Goal: Register for event/course

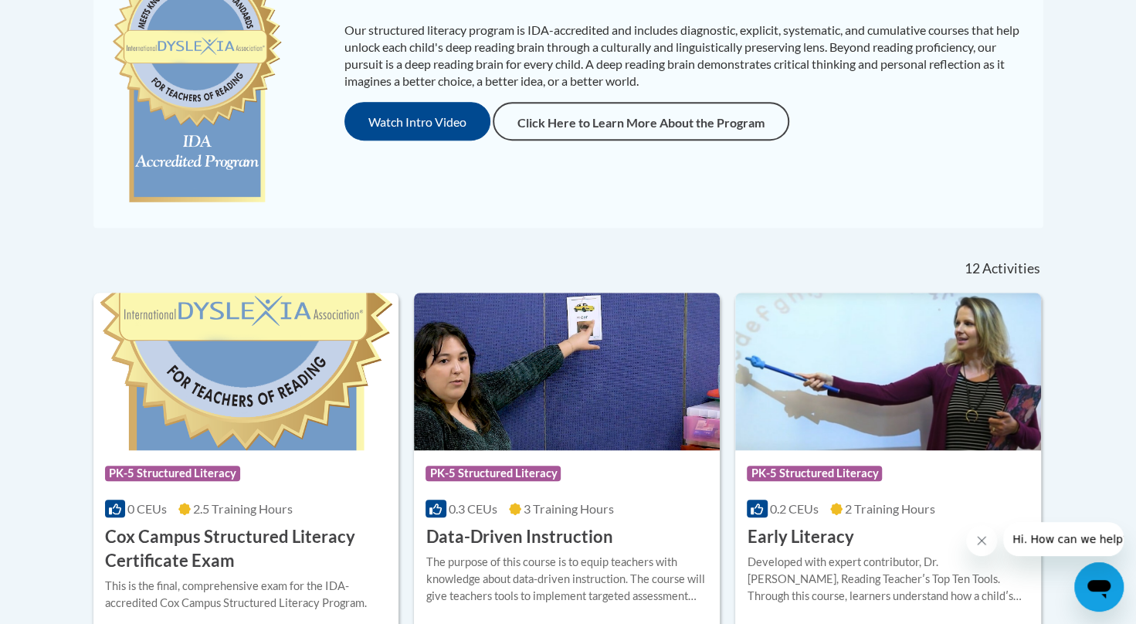
scroll to position [448, 0]
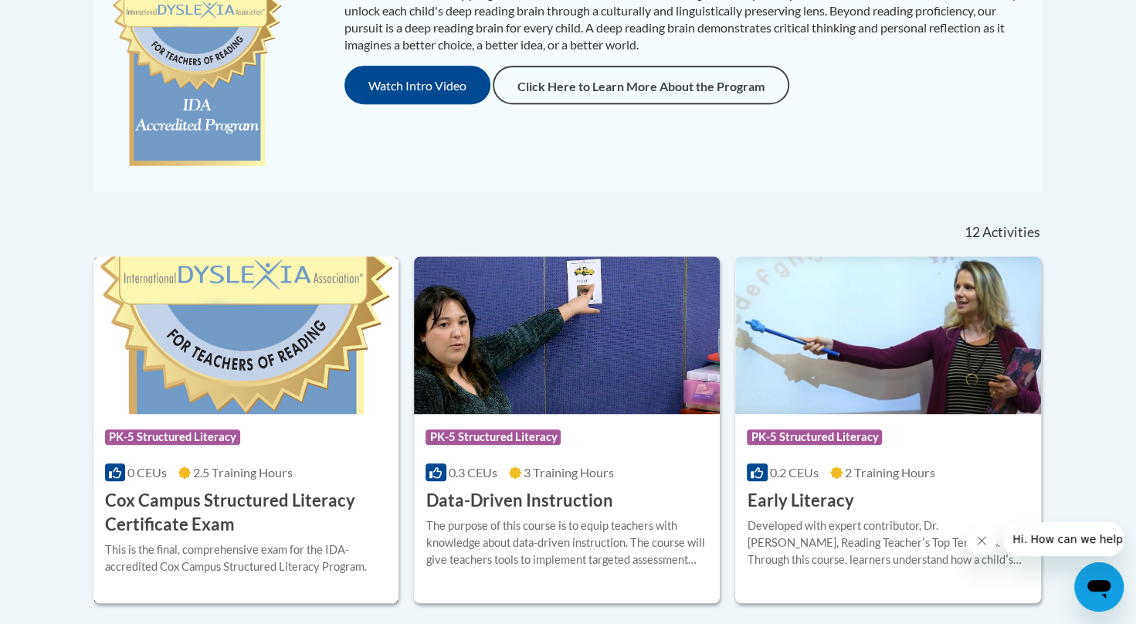
click at [215, 495] on h3 "Cox Campus Structured Literacy Certificate Exam" at bounding box center [246, 513] width 283 height 48
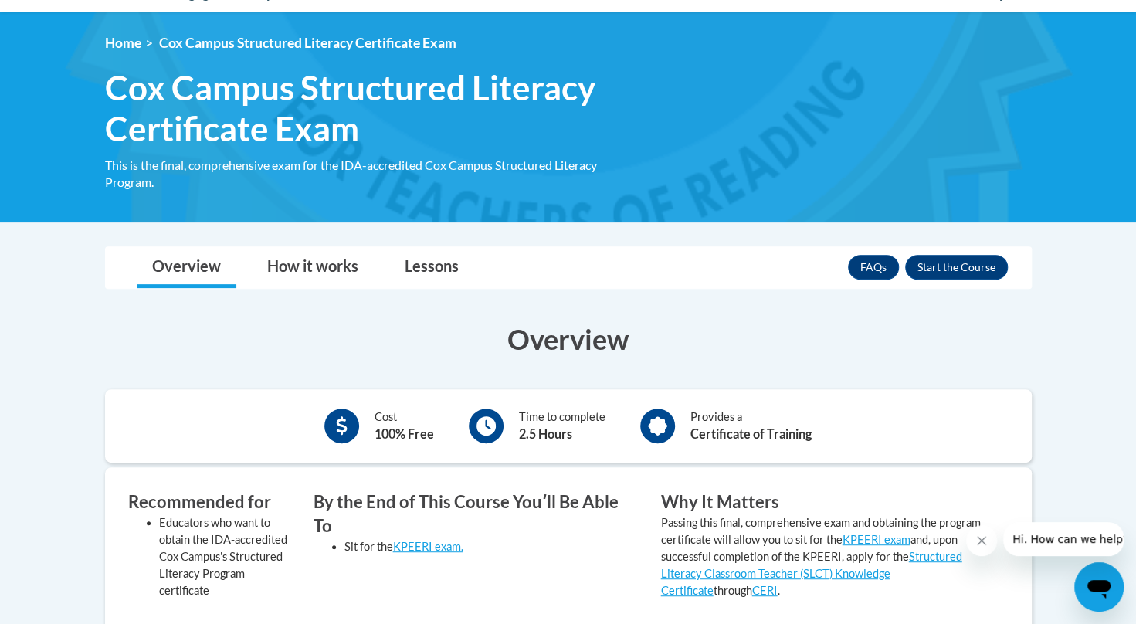
scroll to position [191, 0]
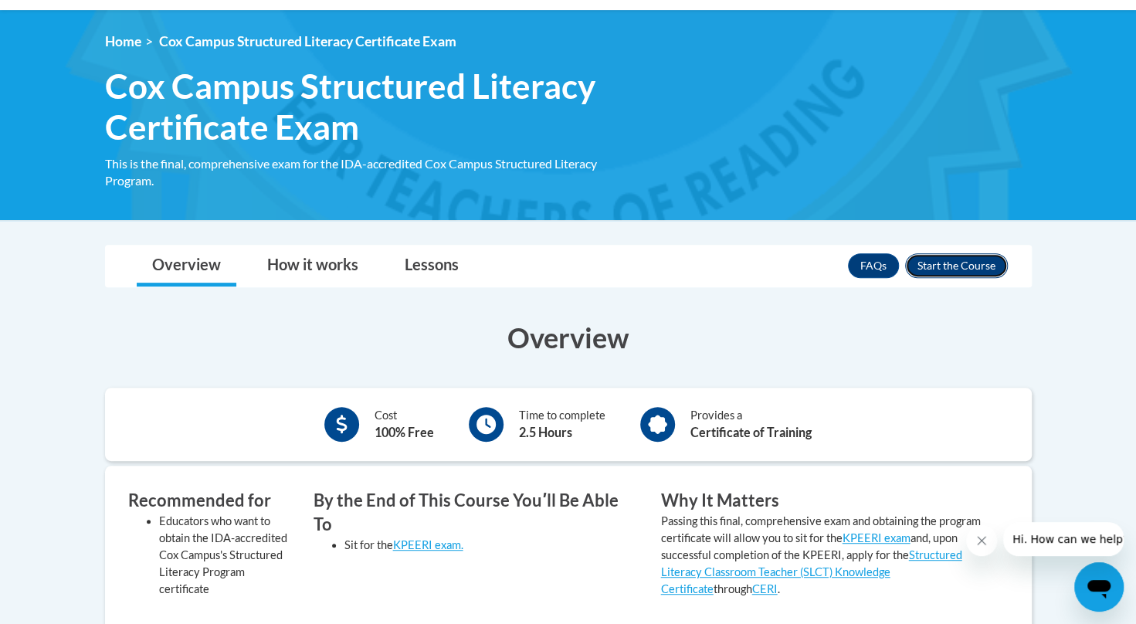
click at [951, 259] on button "Enroll" at bounding box center [956, 265] width 103 height 25
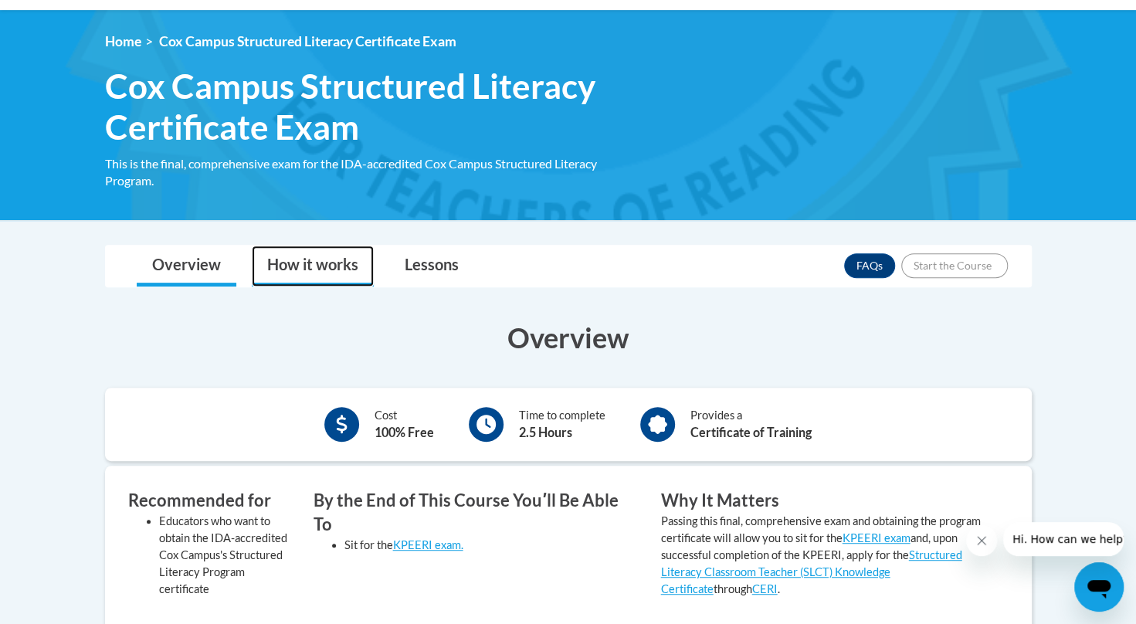
click at [347, 254] on link "How it works" at bounding box center [313, 266] width 122 height 41
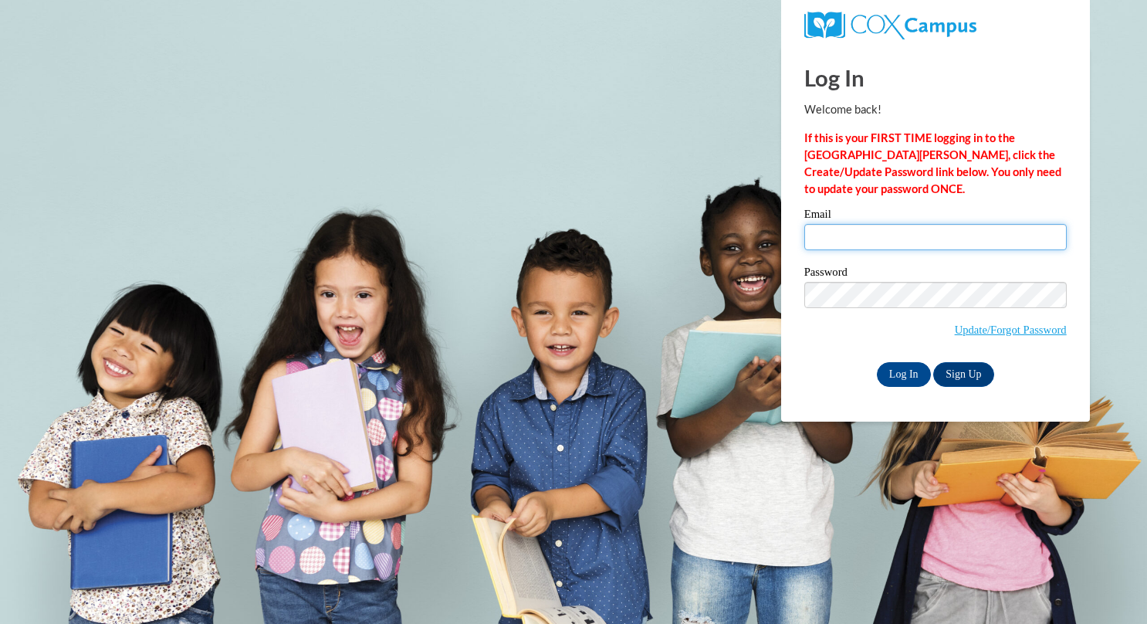
drag, startPoint x: 0, startPoint y: 0, endPoint x: 866, endPoint y: 230, distance: 896.2
click at [866, 230] on input "Email" at bounding box center [935, 237] width 262 height 26
type input "luisace1981@gmail.com"
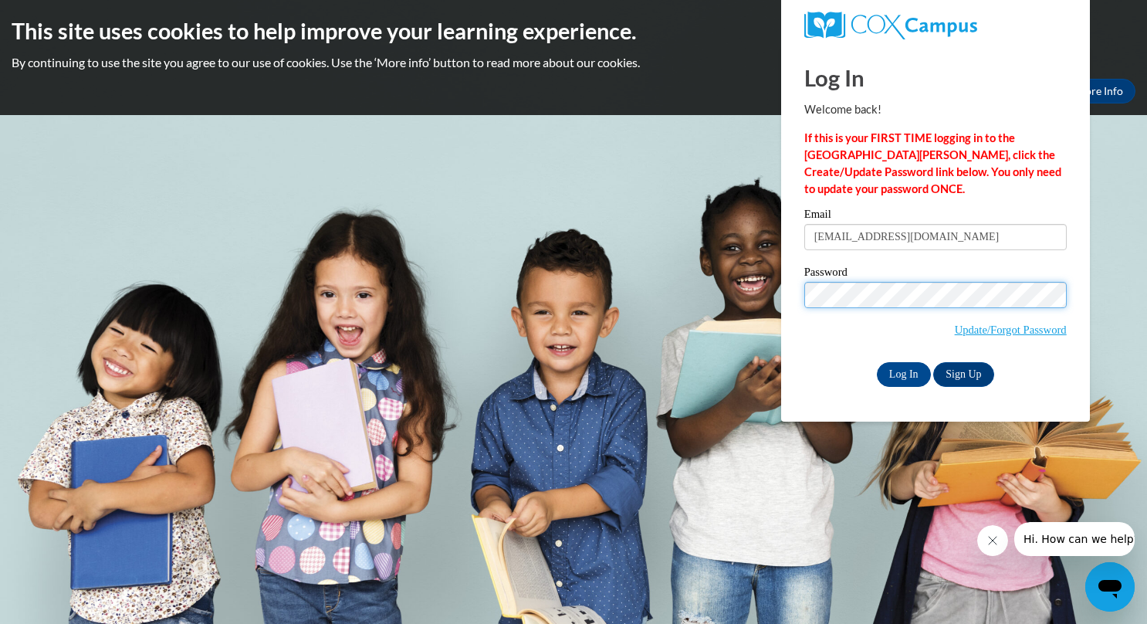
click at [877, 362] on input "Log In" at bounding box center [904, 374] width 54 height 25
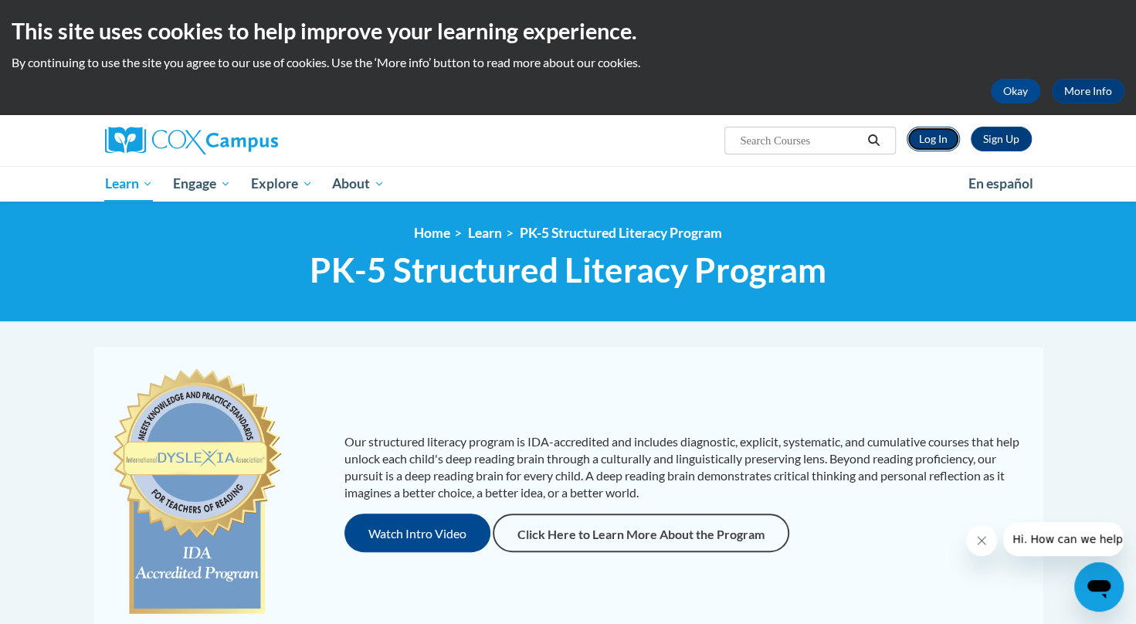
click at [929, 134] on link "Log In" at bounding box center [932, 139] width 53 height 25
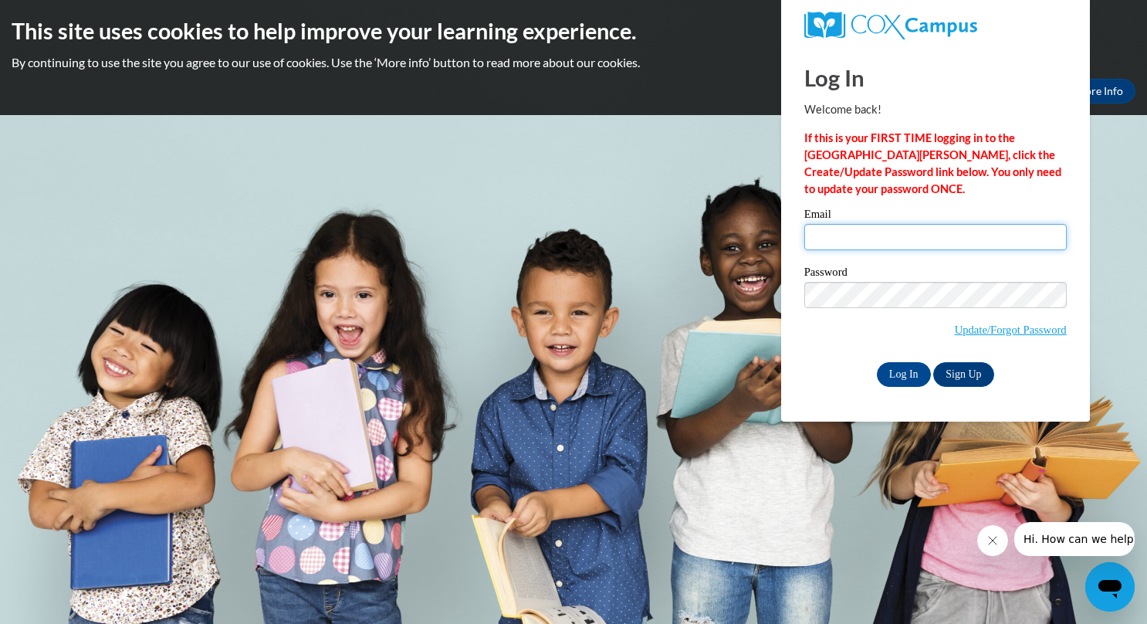
click at [916, 240] on input "Email" at bounding box center [935, 237] width 262 height 26
type input "[EMAIL_ADDRESS][DOMAIN_NAME]"
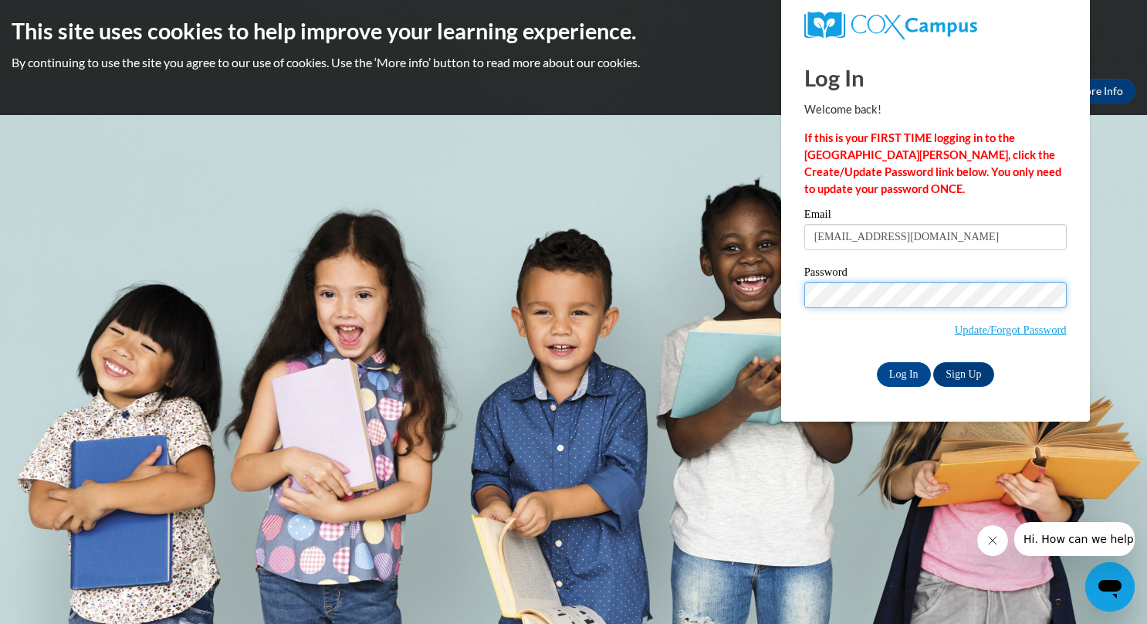
click at [877, 362] on input "Log In" at bounding box center [904, 374] width 54 height 25
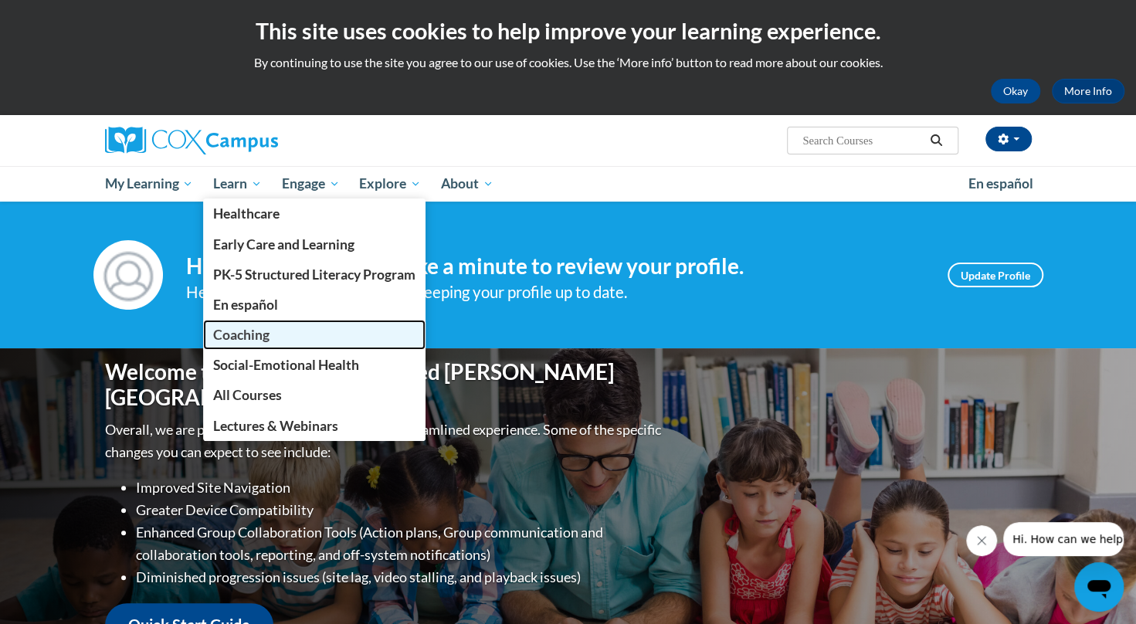
click at [250, 330] on span "Coaching" at bounding box center [241, 335] width 56 height 16
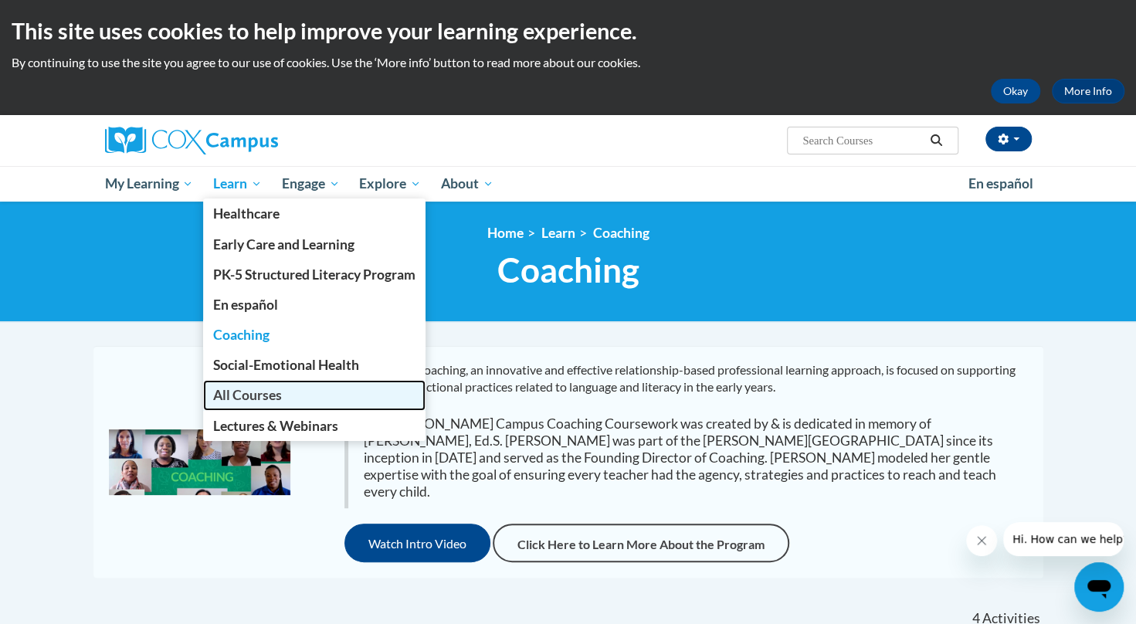
click at [262, 381] on link "All Courses" at bounding box center [314, 395] width 222 height 30
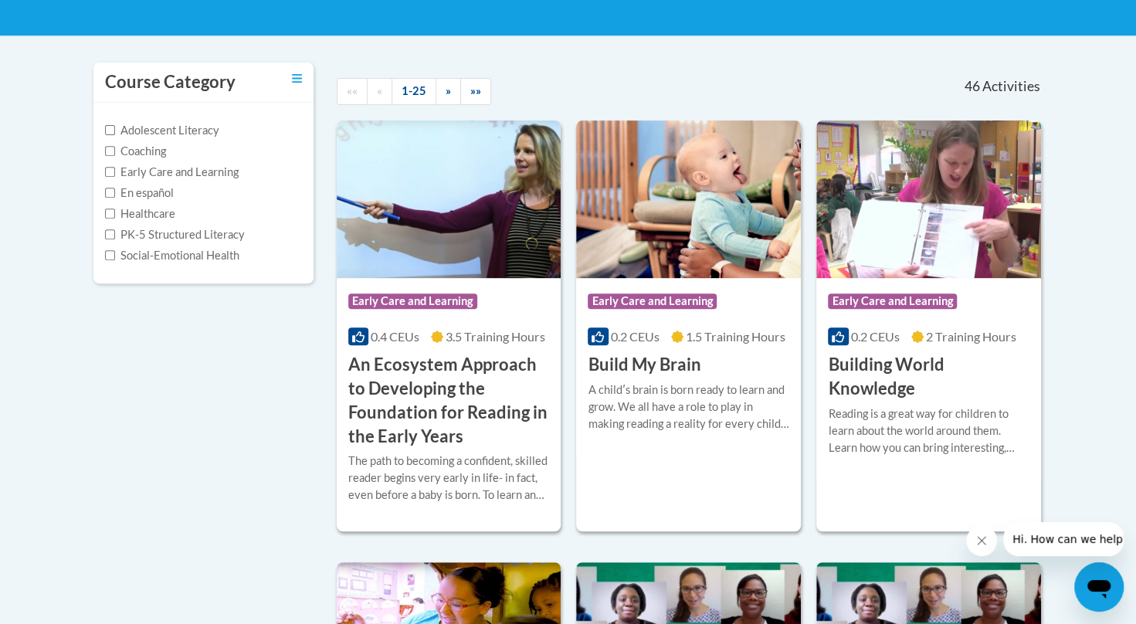
scroll to position [251, 0]
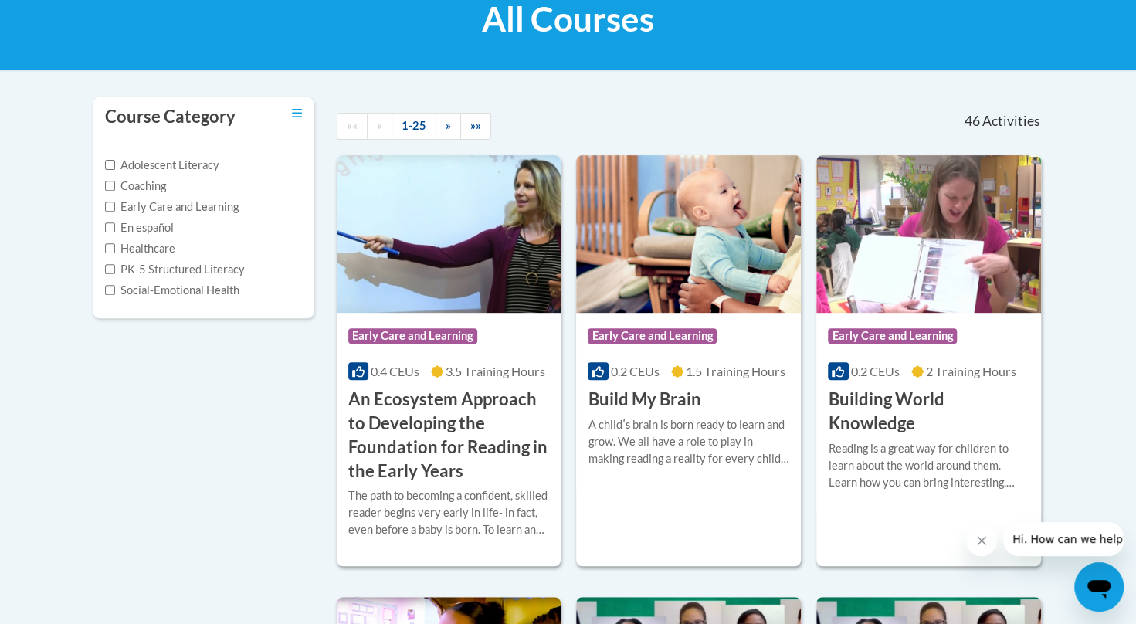
click at [105, 157] on label "Adolescent Literacy" at bounding box center [162, 165] width 114 height 17
click at [105, 160] on input "Adolescent Literacy" at bounding box center [110, 165] width 10 height 10
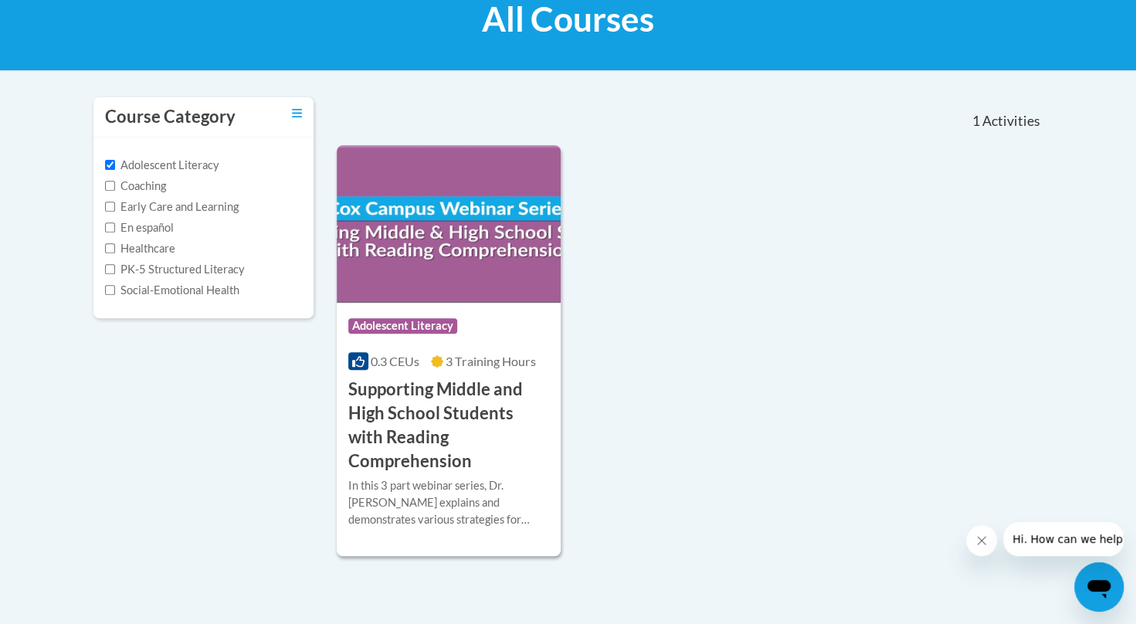
click at [105, 157] on label "Adolescent Literacy" at bounding box center [162, 165] width 114 height 17
click at [105, 160] on input "Adolescent Literacy" at bounding box center [110, 165] width 10 height 10
checkbox input "false"
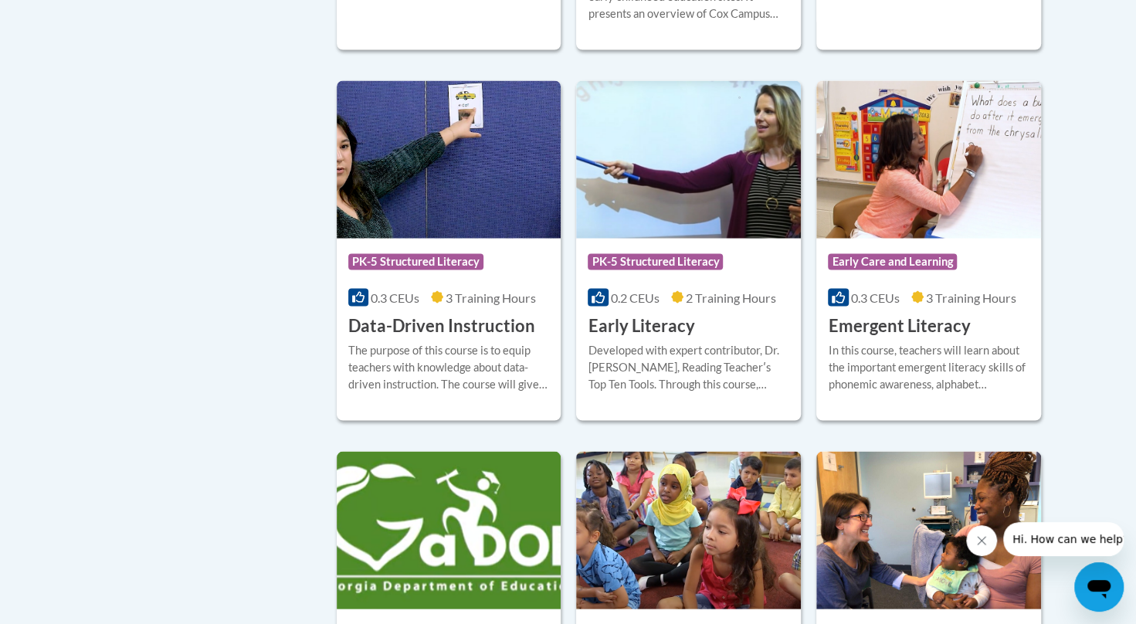
scroll to position [1634, 0]
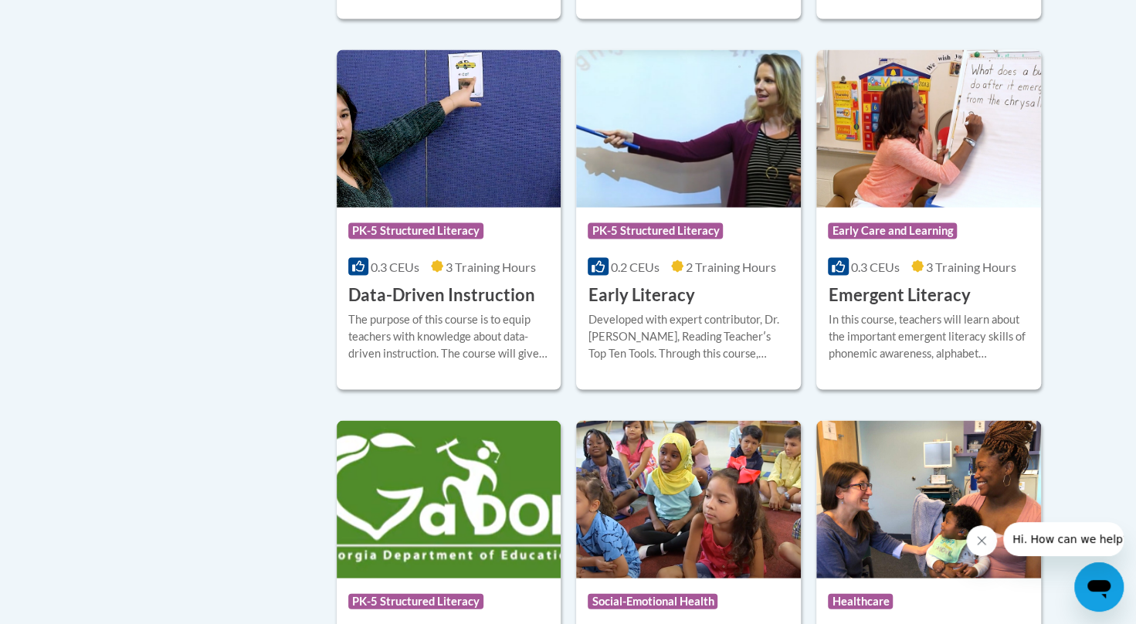
drag, startPoint x: 1133, startPoint y: 259, endPoint x: 1143, endPoint y: 257, distance: 9.5
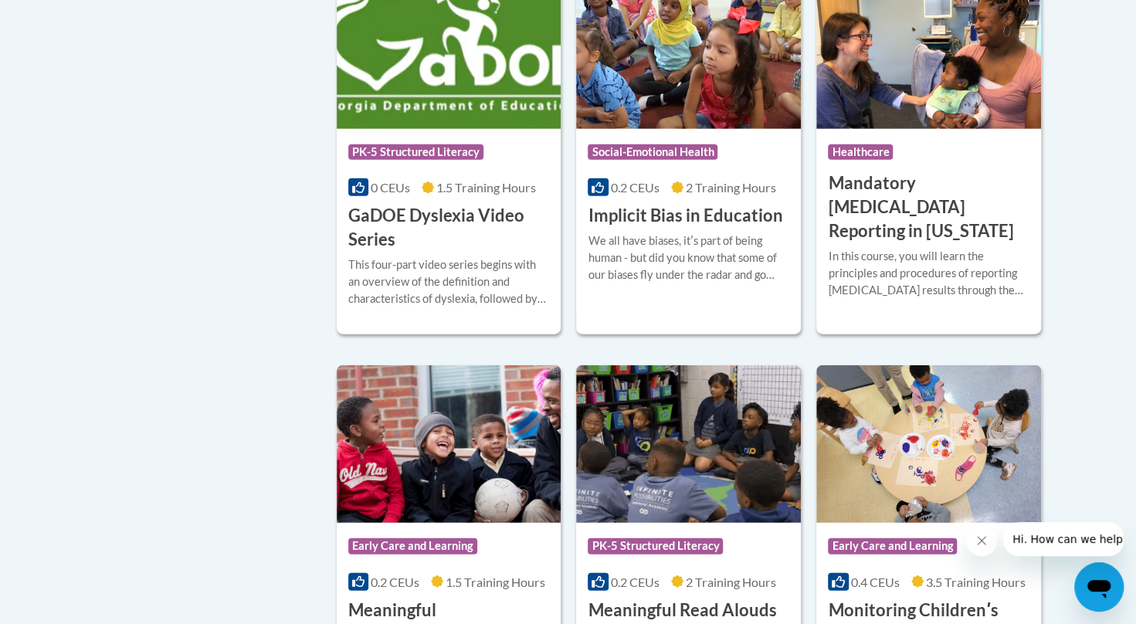
scroll to position [2145, 0]
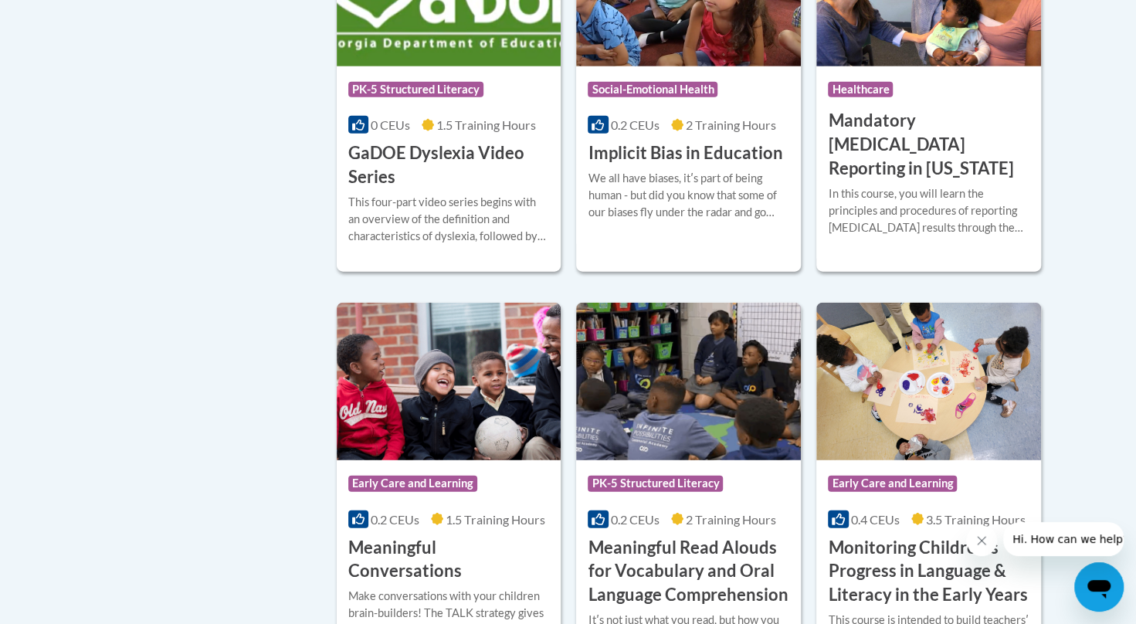
drag, startPoint x: 1129, startPoint y: 324, endPoint x: 1138, endPoint y: 322, distance: 8.8
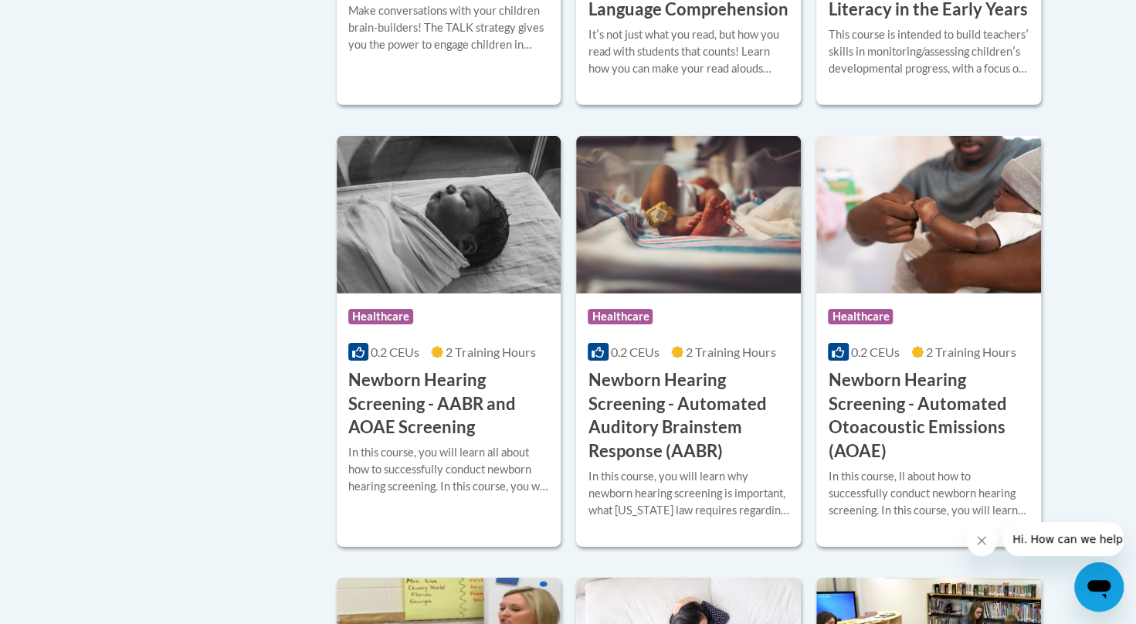
scroll to position [2733, 0]
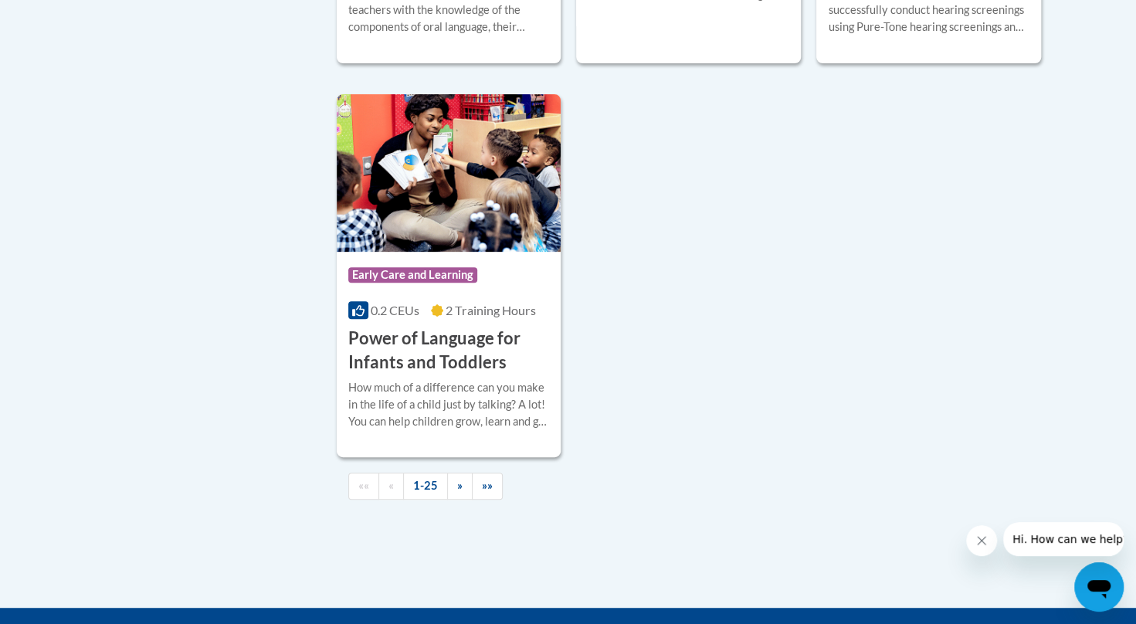
scroll to position [3655, 0]
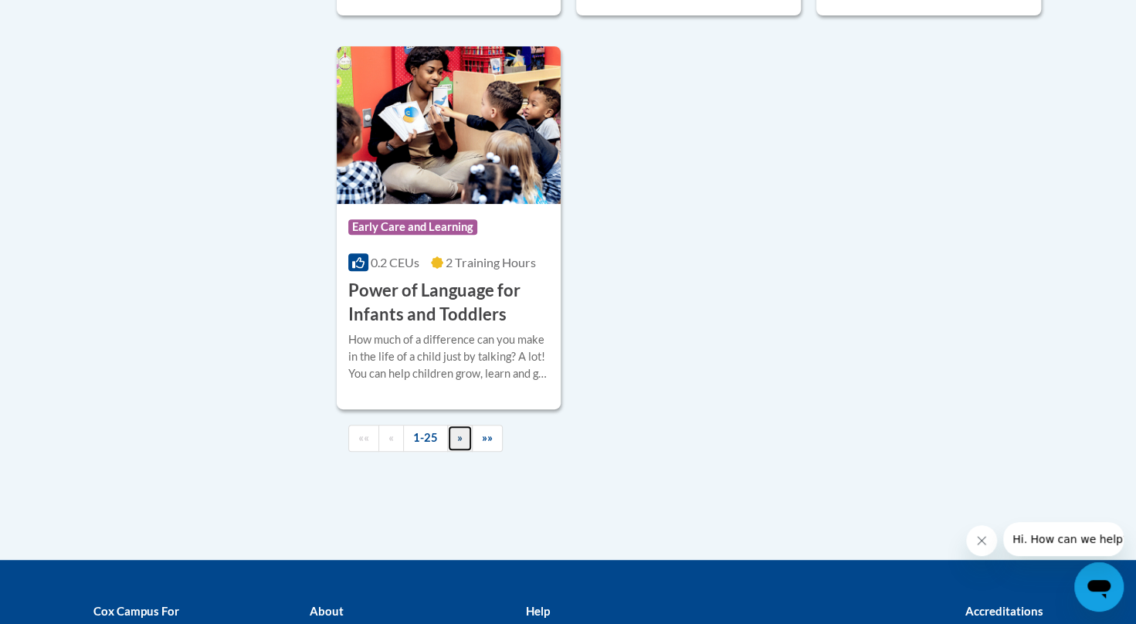
click at [457, 444] on span "»" at bounding box center [459, 437] width 5 height 13
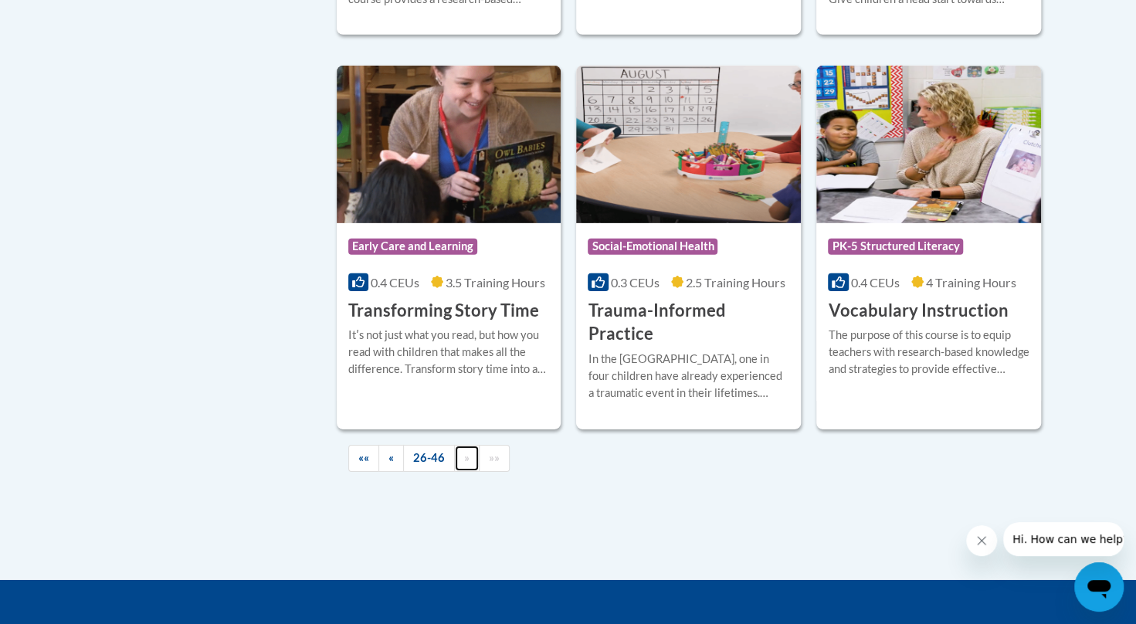
scroll to position [2838, 0]
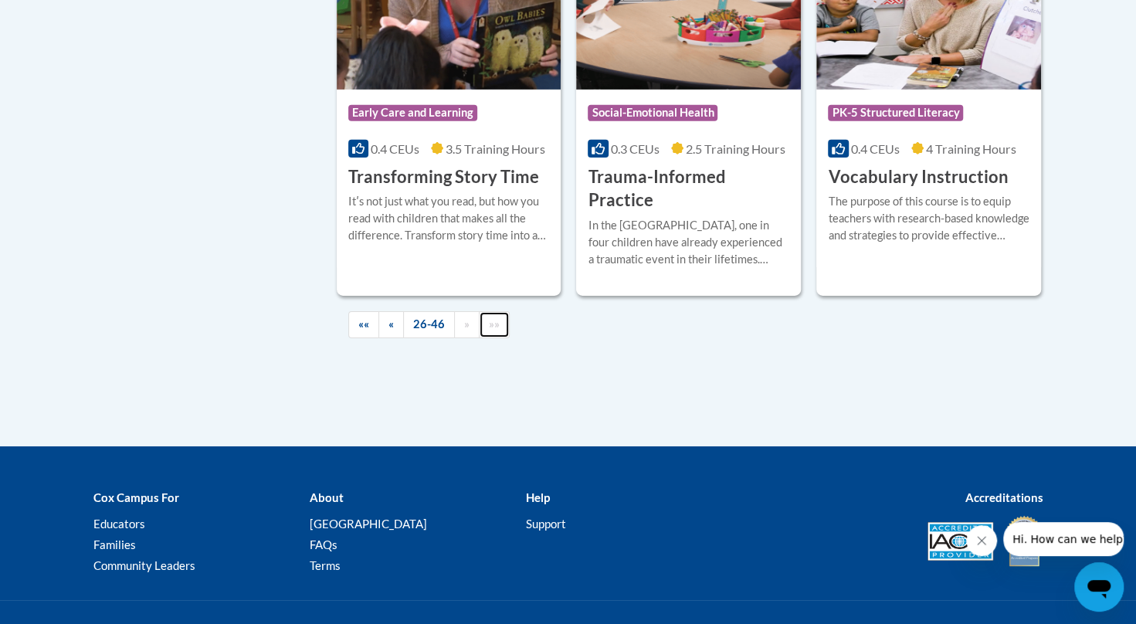
click at [491, 317] on span "»»" at bounding box center [494, 323] width 11 height 13
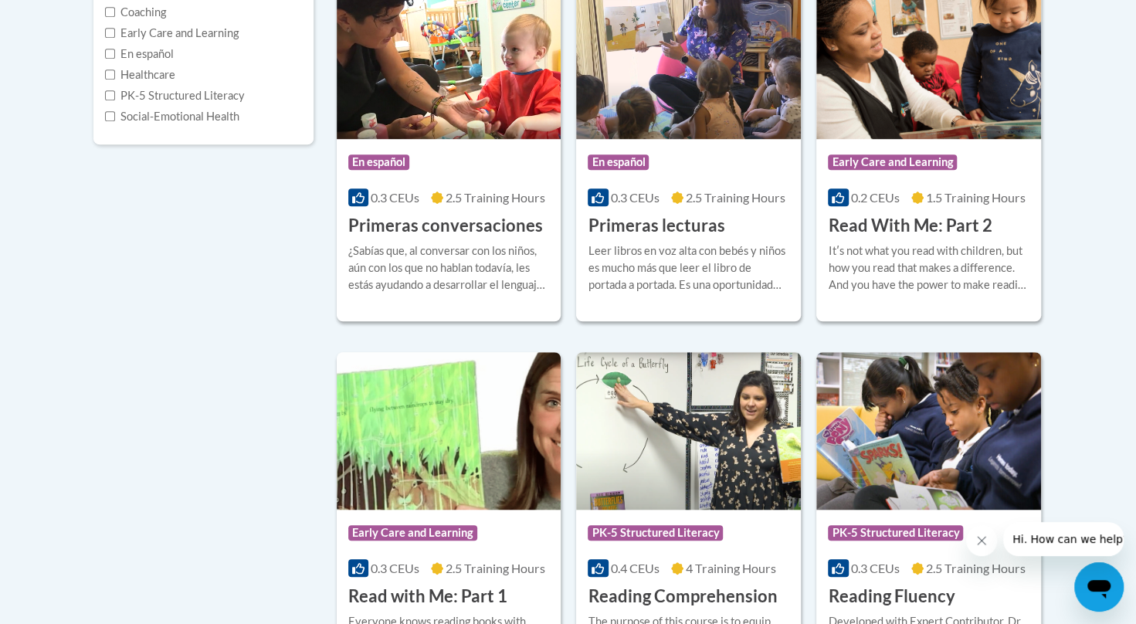
scroll to position [0, 0]
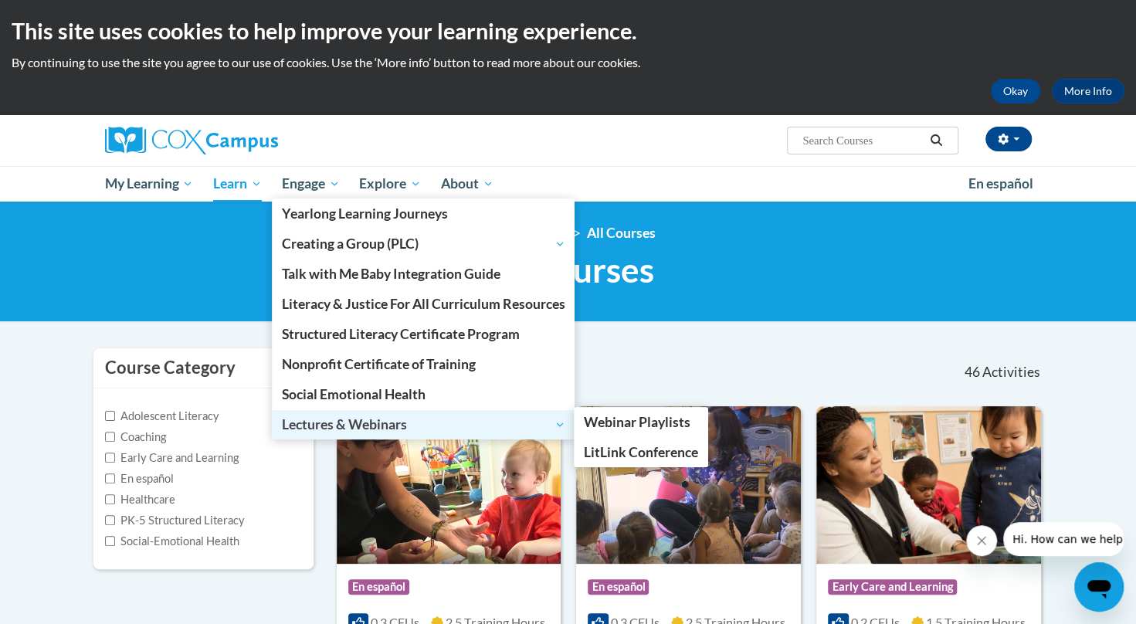
click at [343, 411] on link "Lectures & Webinars" at bounding box center [423, 424] width 303 height 29
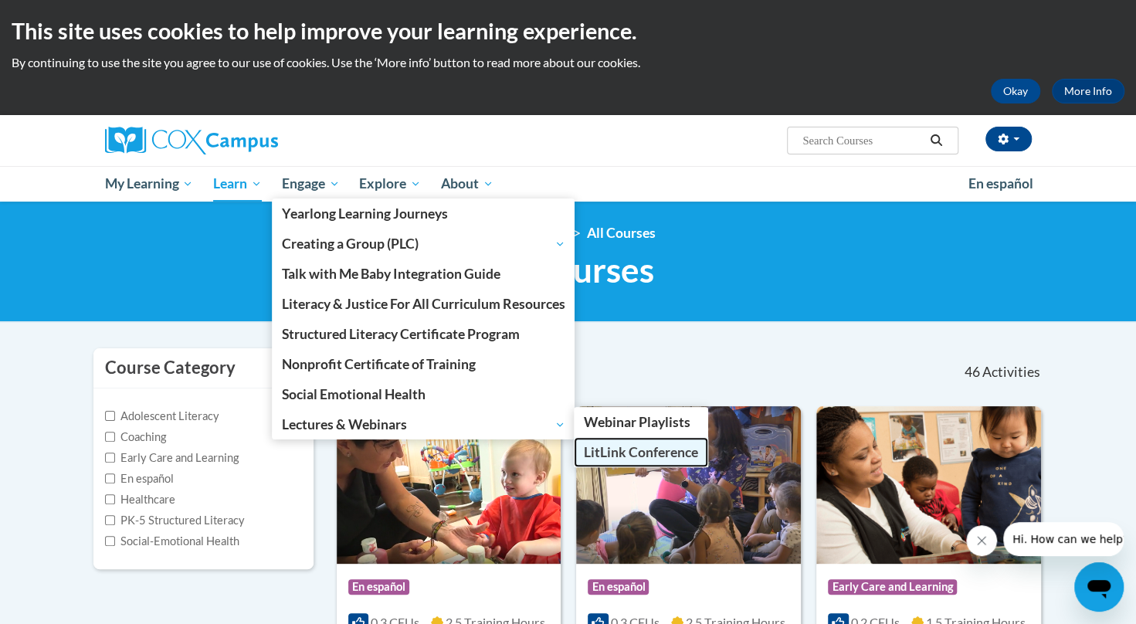
click at [634, 447] on span "LitLink Conference" at bounding box center [641, 452] width 114 height 16
